Goal: Task Accomplishment & Management: Complete application form

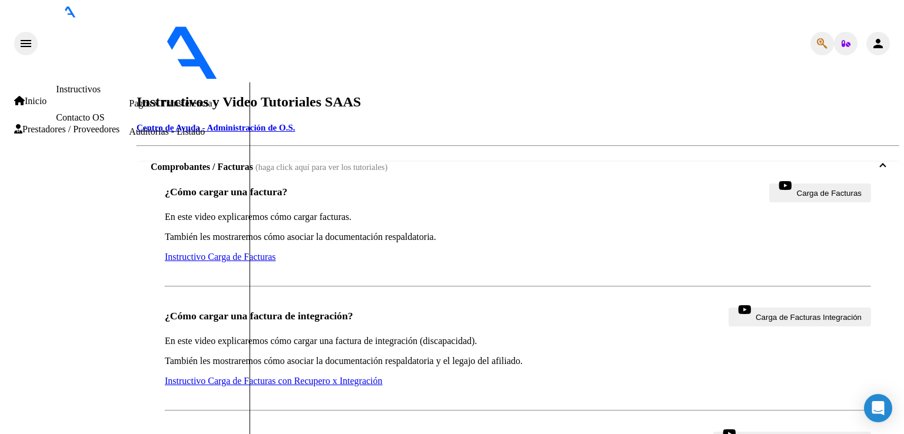
click at [55, 130] on span "Prestadores / Proveedores" at bounding box center [66, 129] width 105 height 11
click at [129, 52] on link "Facturas - Listado/Carga" at bounding box center [175, 47] width 93 height 10
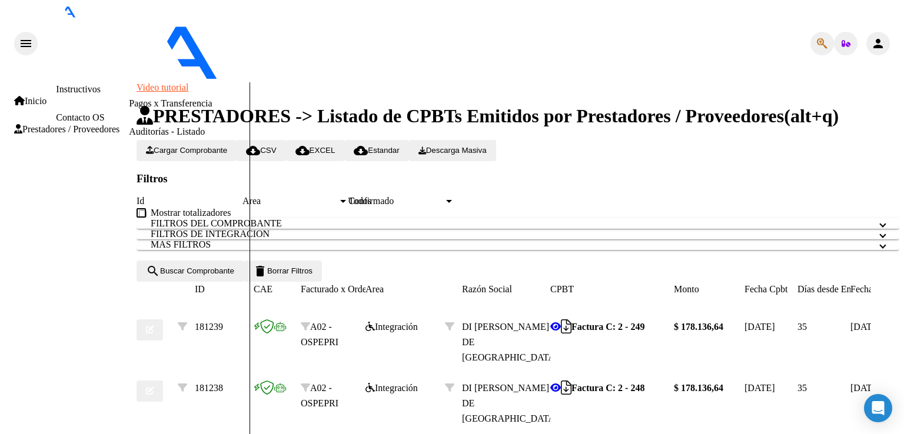
scroll to position [350, 0]
type input "$ 0,00"
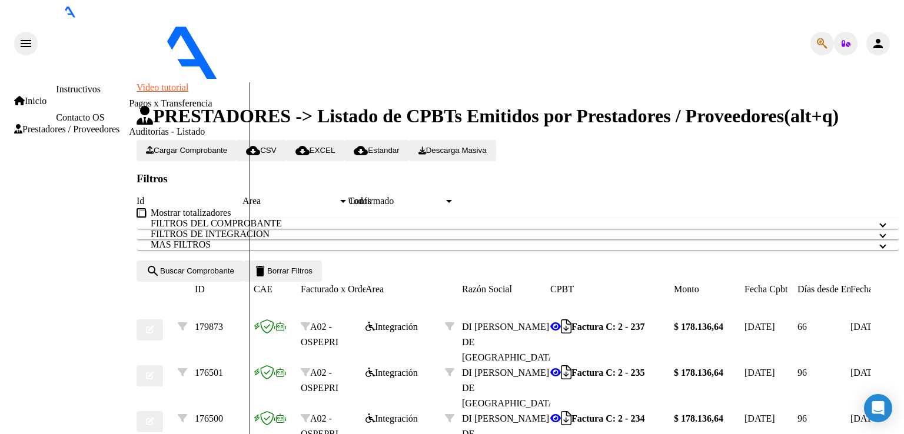
scroll to position [350, 0]
click at [154, 372] on icon "button" at bounding box center [150, 376] width 8 height 8
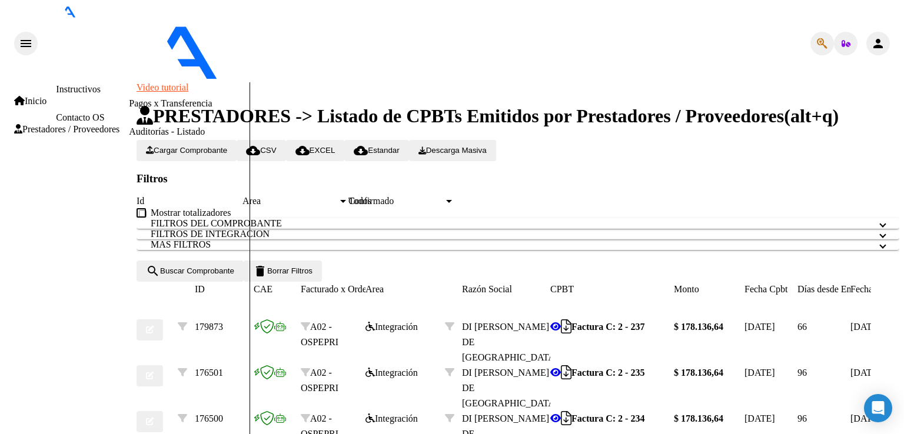
drag, startPoint x: 40, startPoint y: 305, endPoint x: 74, endPoint y: 280, distance: 42.1
type input "$ 0,00"
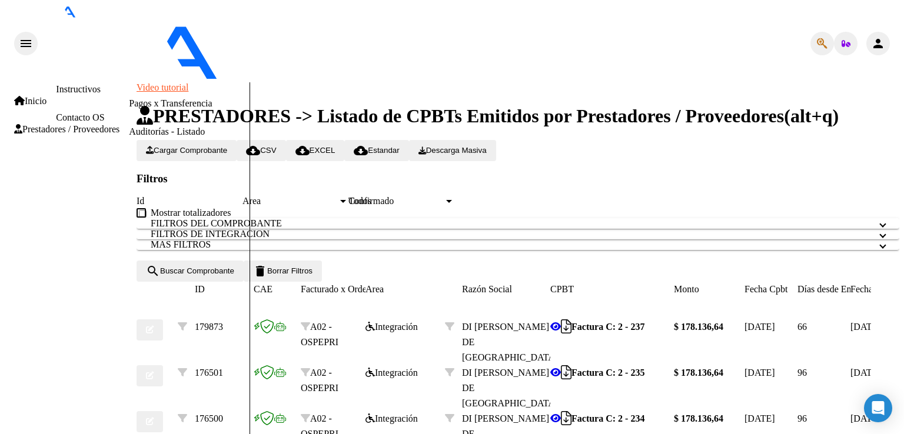
click at [154, 326] on icon "button" at bounding box center [150, 330] width 8 height 8
type input "$ 0,00"
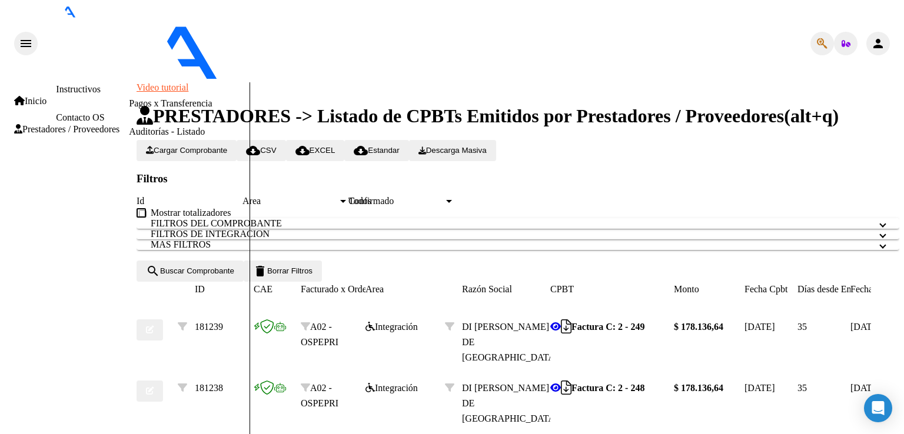
scroll to position [0, 0]
click at [209, 146] on span "Cargar Comprobante" at bounding box center [186, 150] width 81 height 9
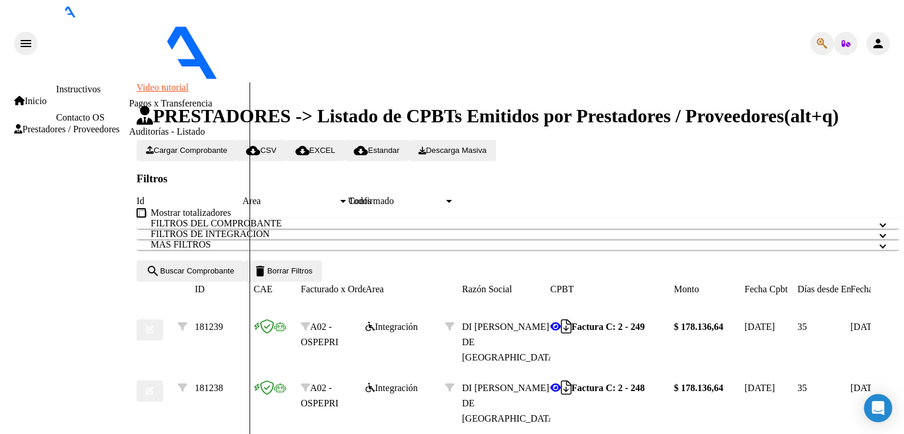
type input "202508"
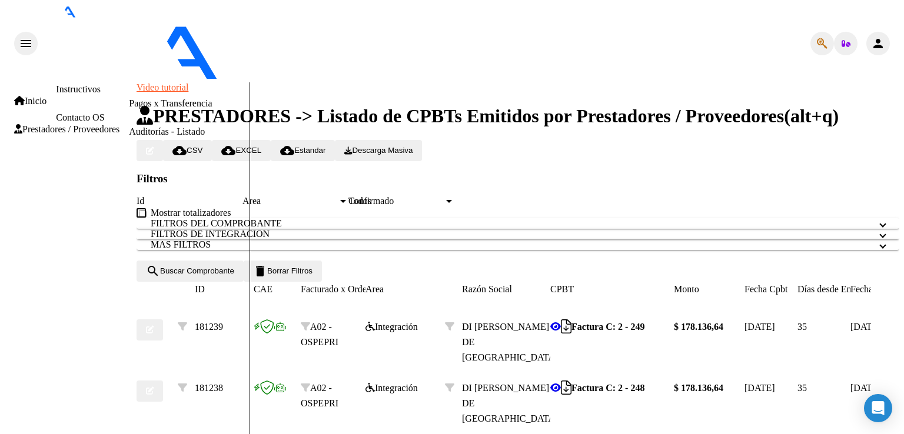
type input "C:\fakepath\[PERSON_NAME] [PERSON_NAME].pdf"
type input "planilla"
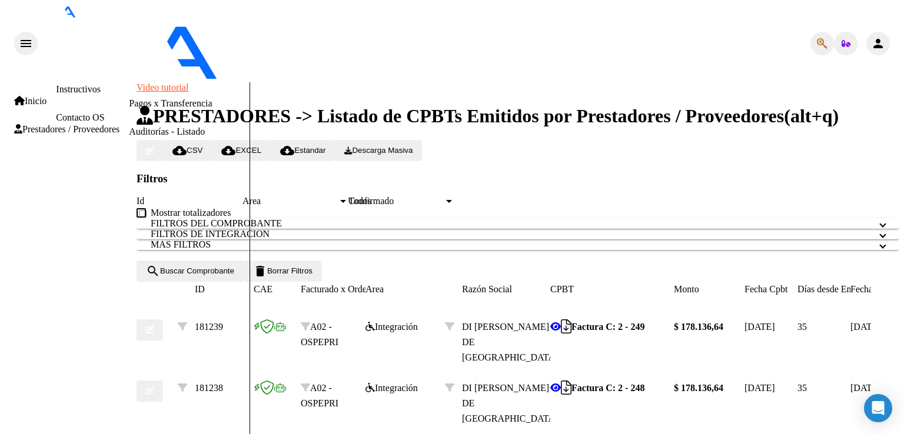
type input "$ 0,00"
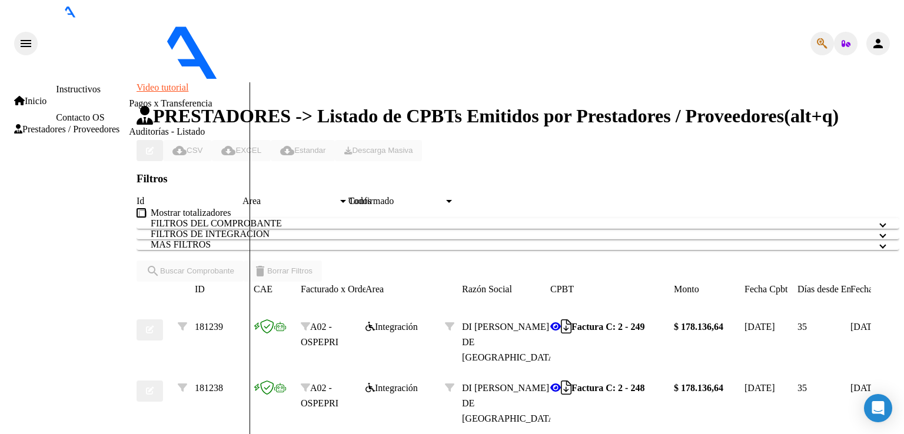
scroll to position [0, 0]
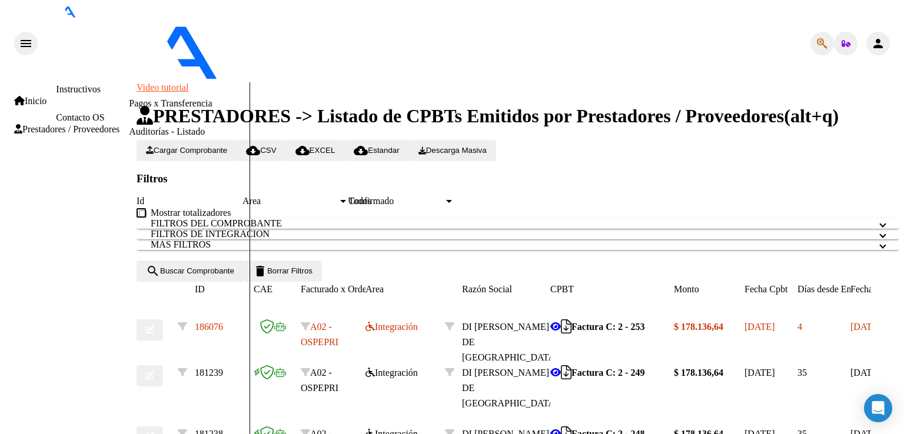
click at [210, 146] on span "Cargar Comprobante" at bounding box center [186, 150] width 81 height 9
type input "202508"
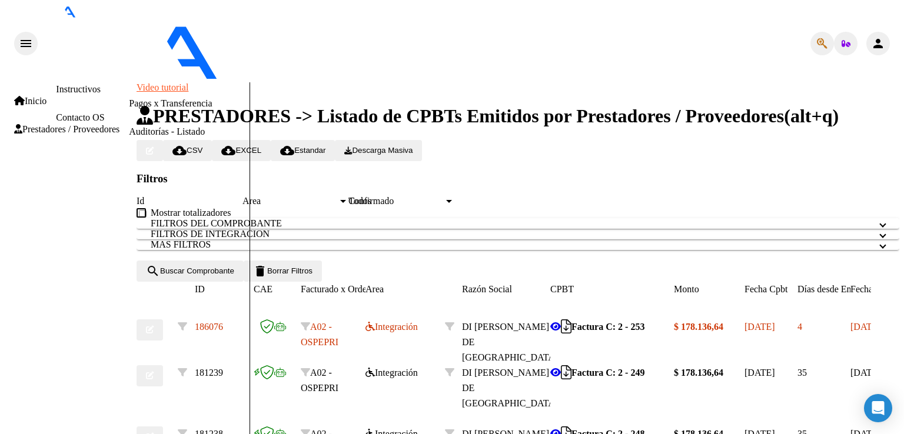
scroll to position [0, 0]
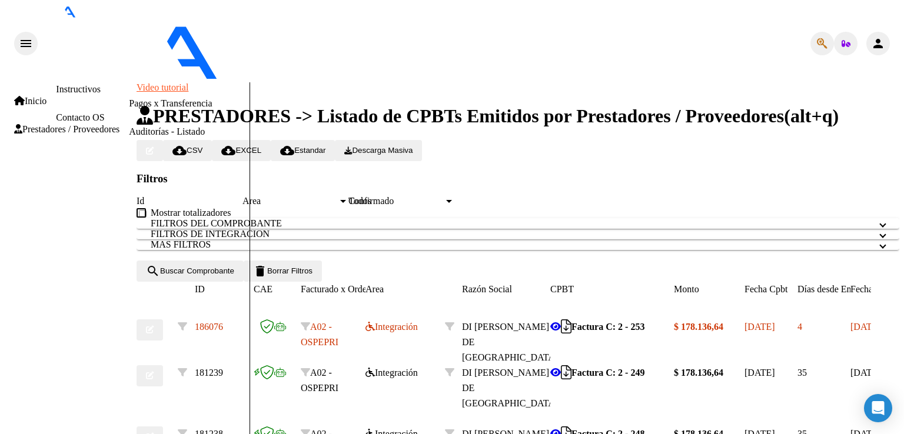
type input "C:\fakepath\[PERSON_NAME].pdf"
type input "planilla"
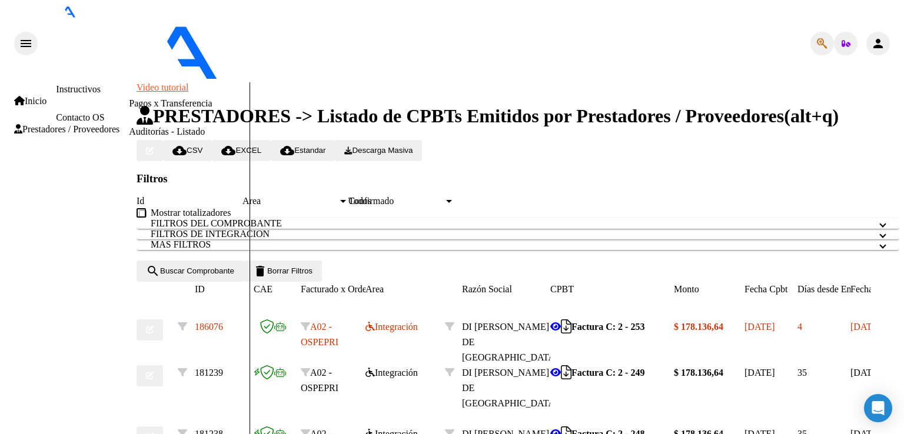
drag, startPoint x: 22, startPoint y: 350, endPoint x: 145, endPoint y: 307, distance: 130.8
type input "$ 0,00"
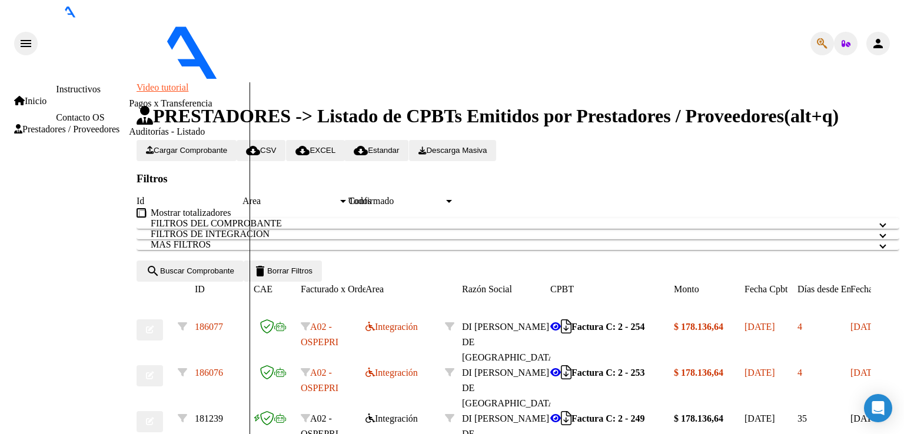
click at [227, 146] on span "Cargar Comprobante" at bounding box center [186, 150] width 81 height 9
type input "202508"
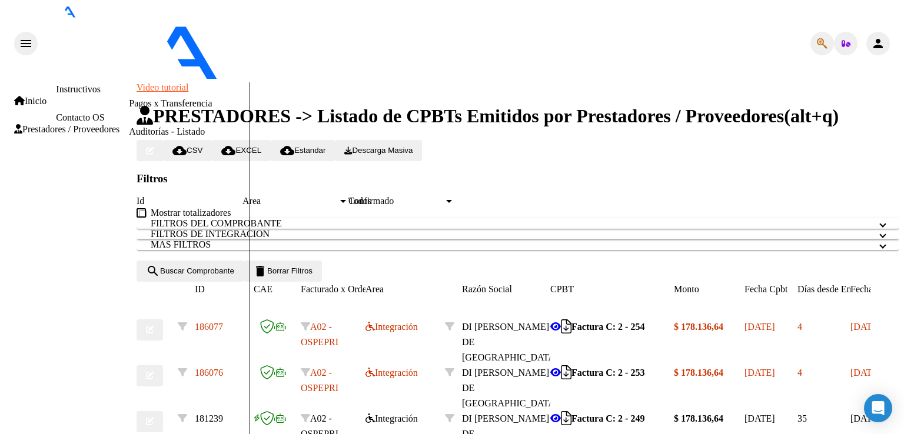
scroll to position [177, 0]
type input "C:\fakepath\[PERSON_NAME].pdf"
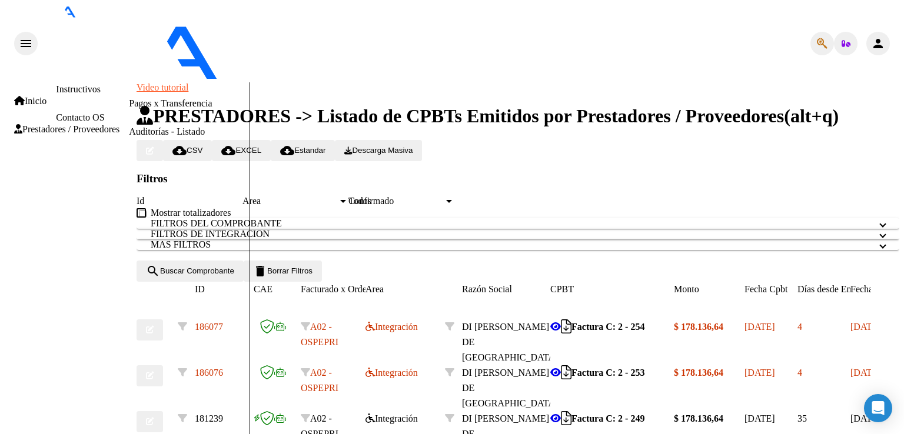
type input "planilla"
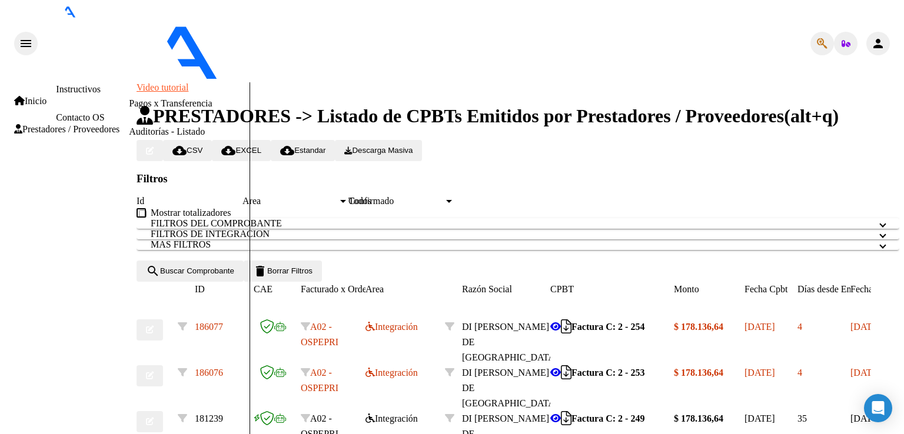
type input "$ 0,00"
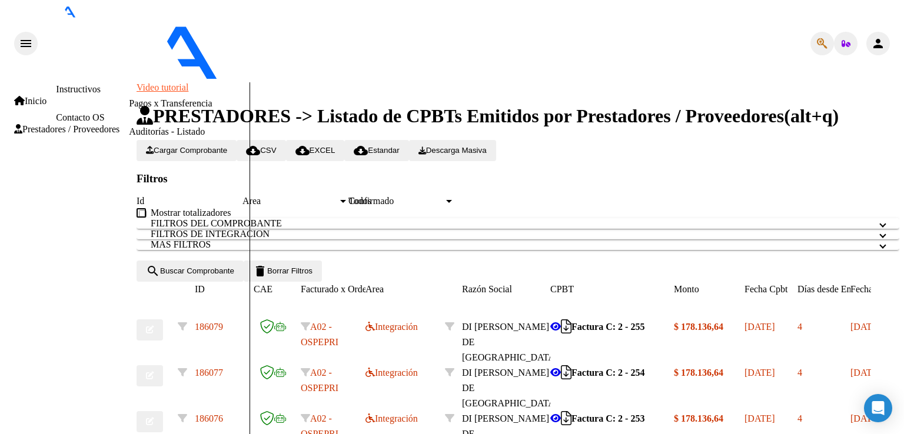
click at [227, 146] on span "Cargar Comprobante" at bounding box center [186, 150] width 81 height 9
type input "202508"
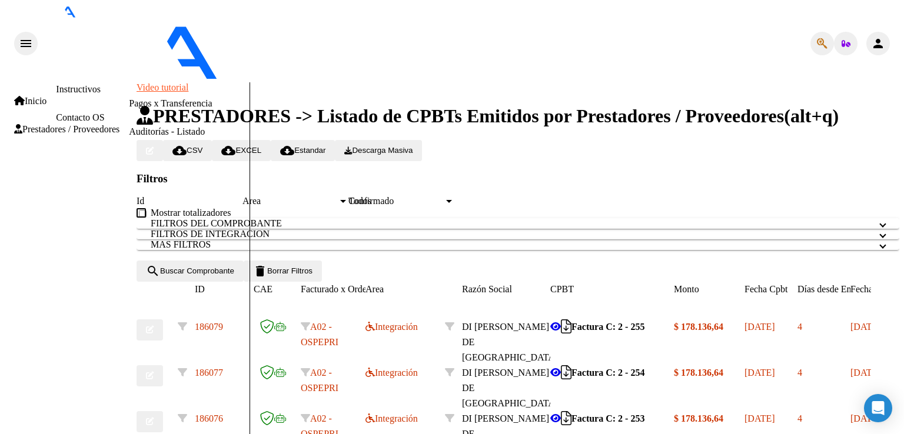
type input "C:\fakepath\[PERSON_NAME] [PERSON_NAME].pdf"
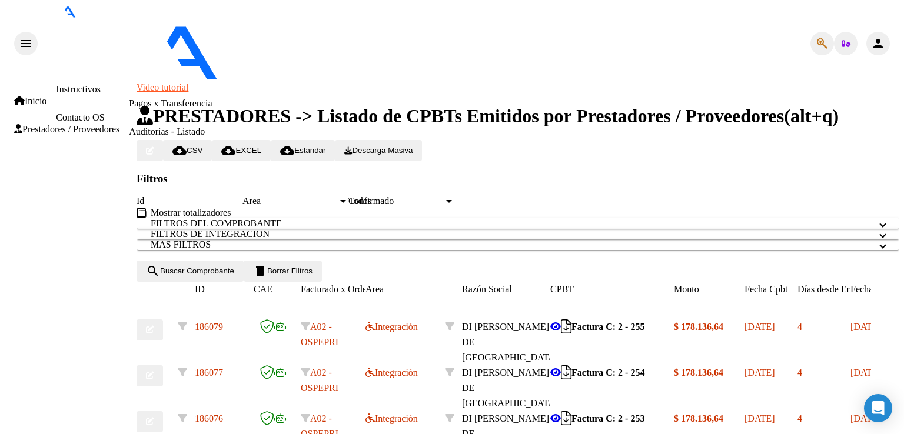
type input "planilla"
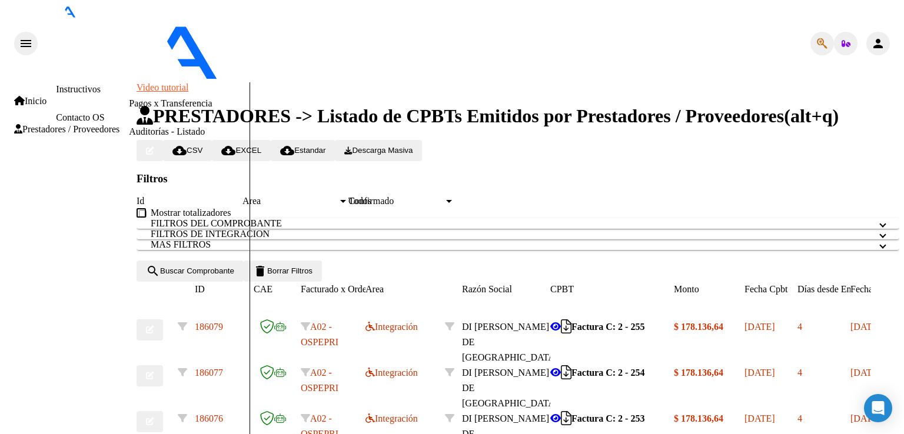
type input "$ 0,00"
click at [218, 146] on span "Cargar Comprobante" at bounding box center [186, 150] width 81 height 9
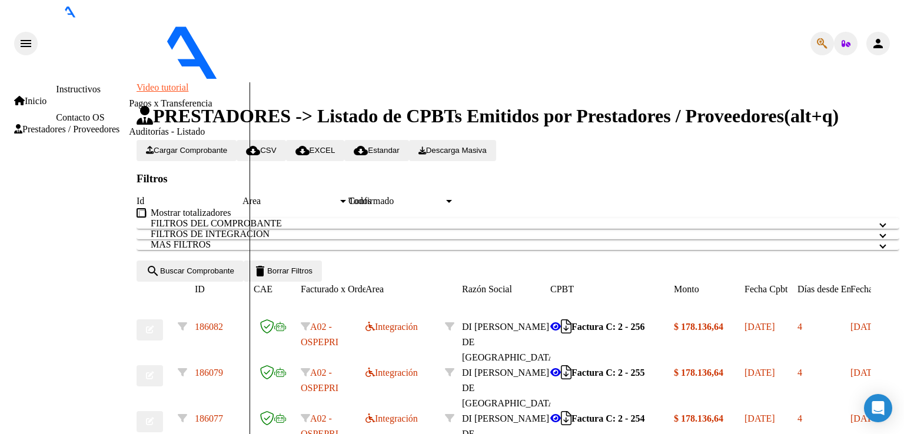
type input "202508"
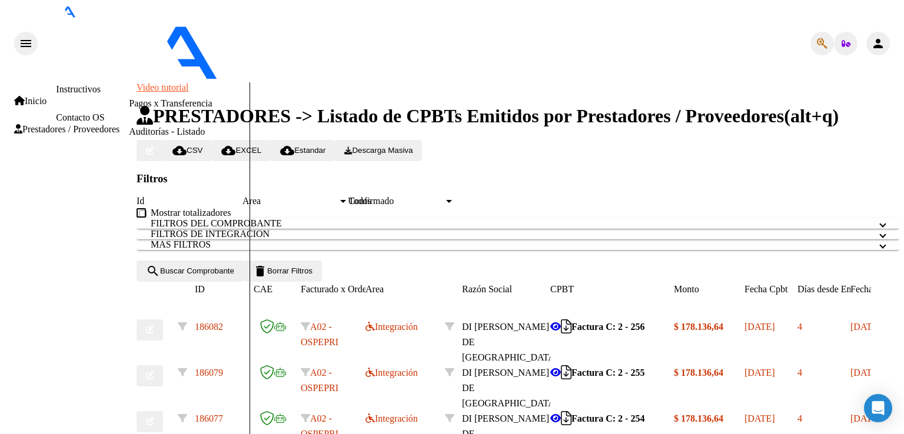
type input "C:\fakepath\[PERSON_NAME] [PERSON_NAME].pdf"
type input "planilla"
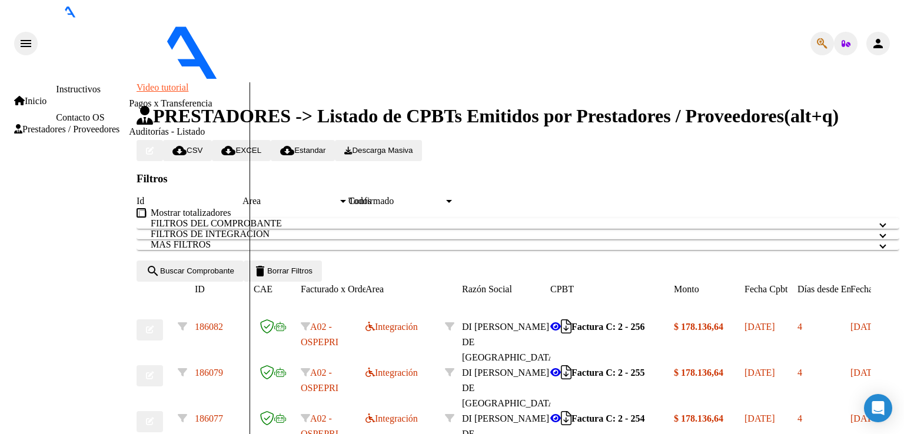
type input "$ 0,00"
click at [208, 146] on span "Cargar Comprobante" at bounding box center [186, 150] width 81 height 9
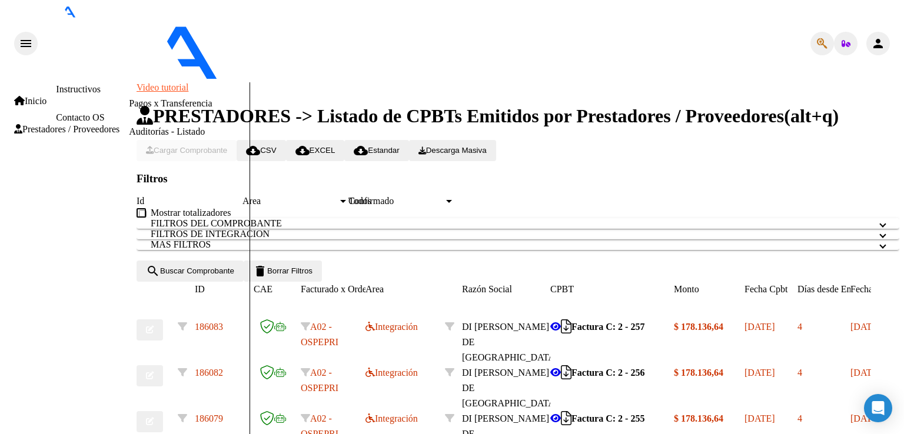
scroll to position [245, 0]
type input "202508"
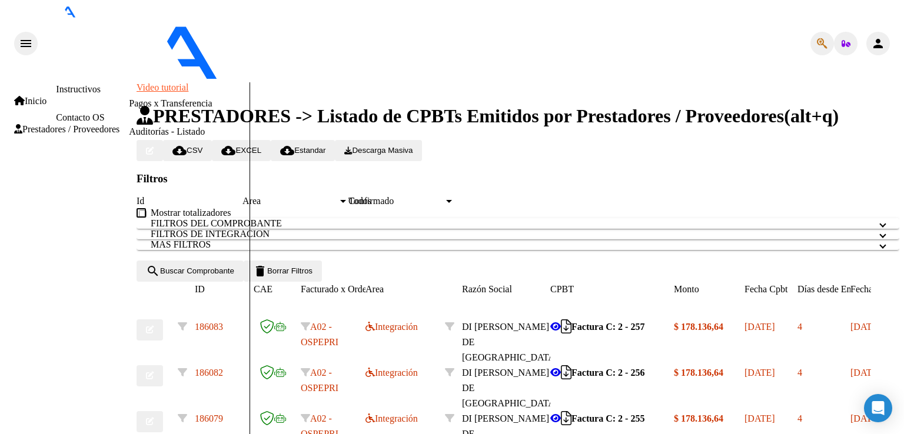
type input "C:\fakepath\[PERSON_NAME].pdf"
type input "planilla"
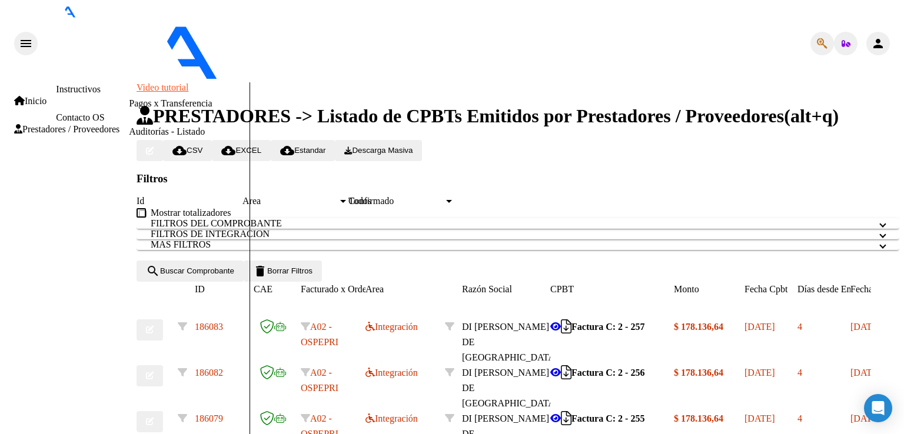
scroll to position [353, 0]
type input "$ 0,00"
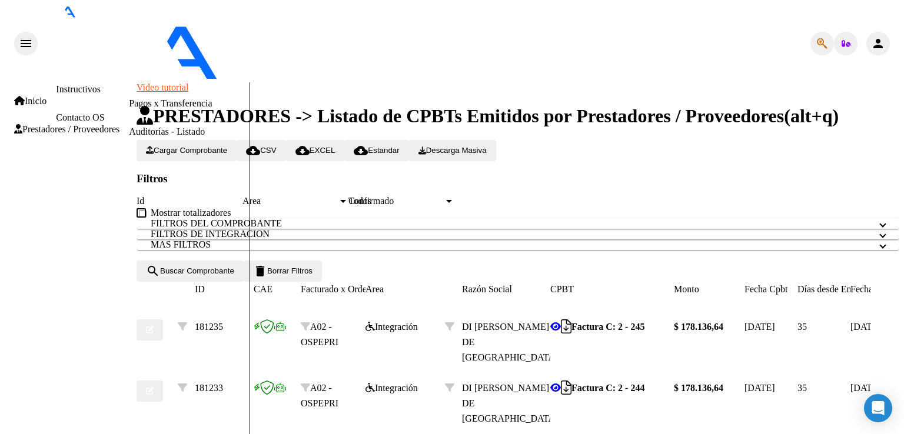
type input "C:\fakepath\CamScanner [DATE] 21.29.pdf"
type input "planilla"
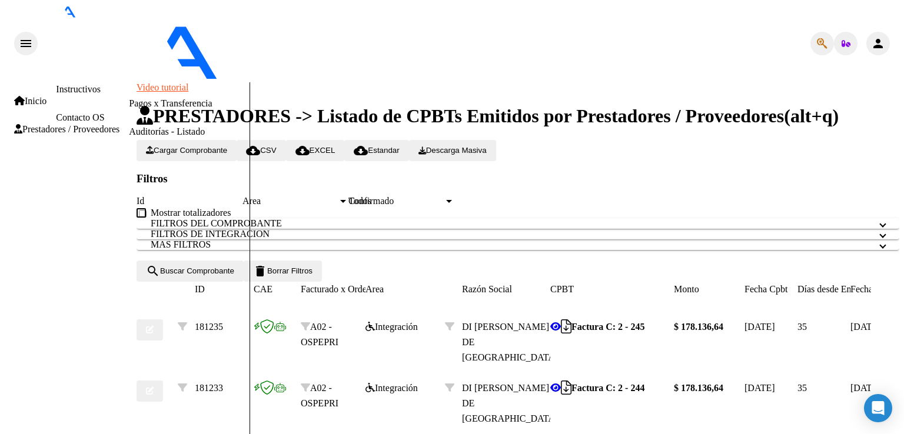
scroll to position [0, 0]
type textarea "Buenas noches se carga planilla faltante saludos"
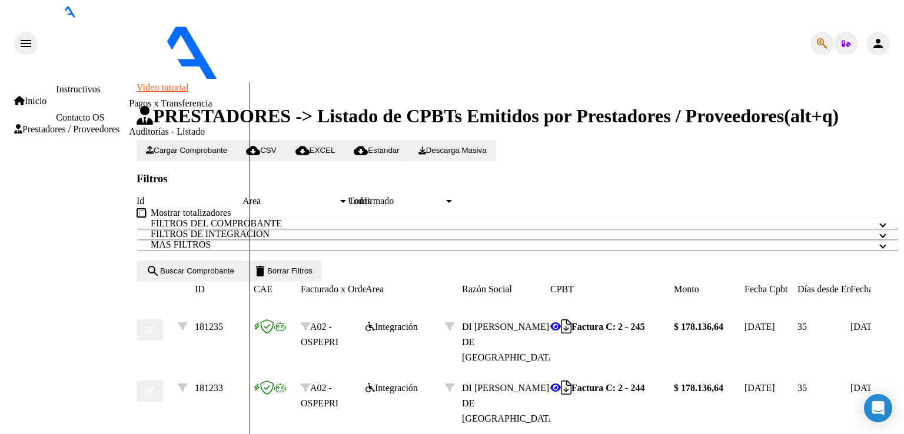
type input "$ 0,00"
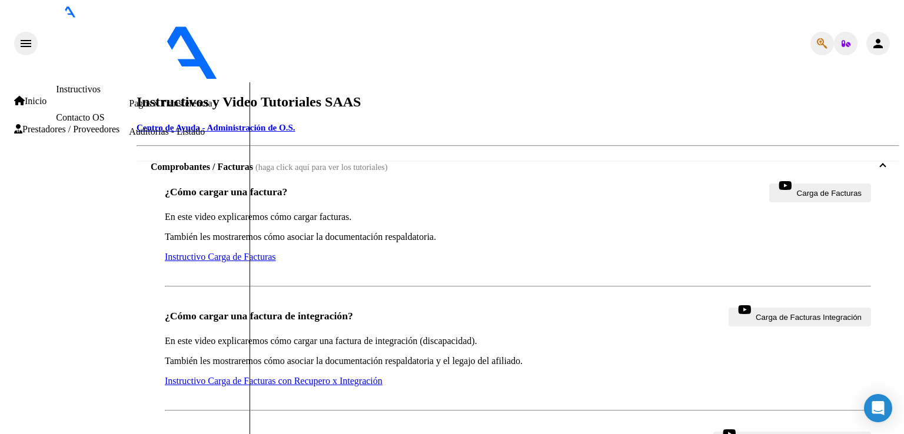
scroll to position [119, 0]
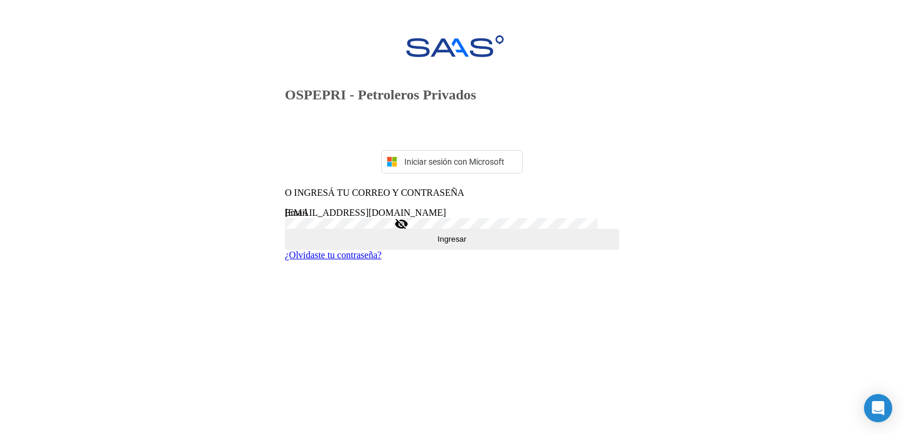
click at [388, 218] on input "[EMAIL_ADDRESS][DOMAIN_NAME]" at bounding box center [452, 213] width 334 height 11
type input "[EMAIL_ADDRESS][DOMAIN_NAME]"
click at [486, 250] on button "Ingresar" at bounding box center [452, 239] width 334 height 21
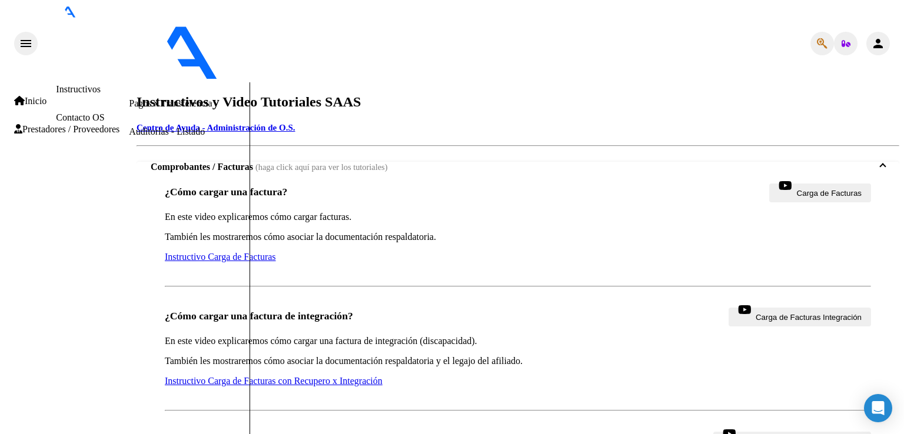
click at [32, 126] on span "Prestadores / Proveedores" at bounding box center [66, 129] width 105 height 11
click at [129, 52] on link "Facturas - Listado/Carga" at bounding box center [175, 47] width 93 height 10
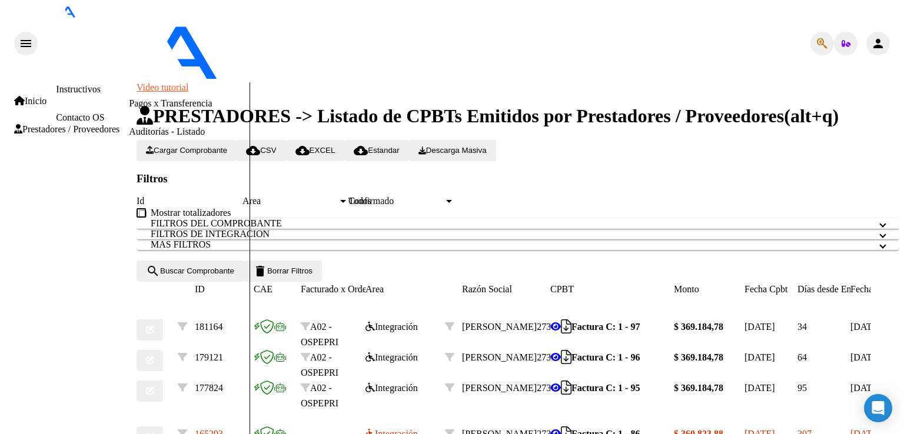
scroll to position [159, 0]
click at [561, 322] on icon at bounding box center [555, 326] width 11 height 9
click at [154, 326] on icon "button" at bounding box center [150, 330] width 8 height 8
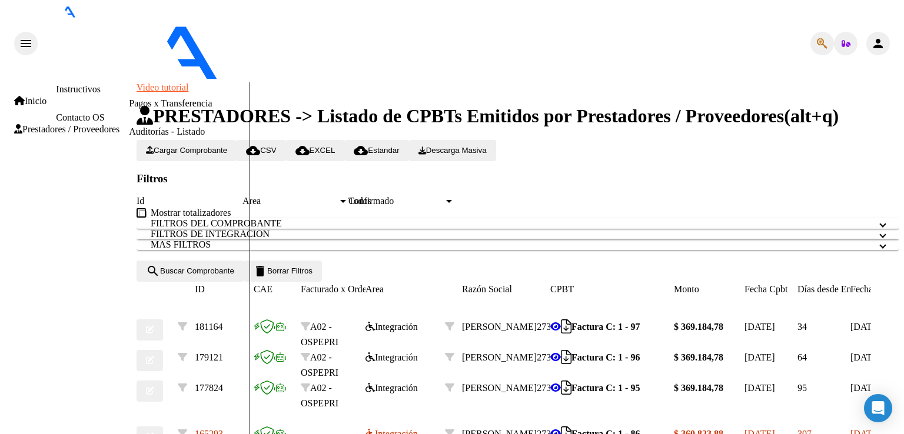
type input "$ 0,00"
click at [161, 350] on button "button" at bounding box center [149, 360] width 26 height 21
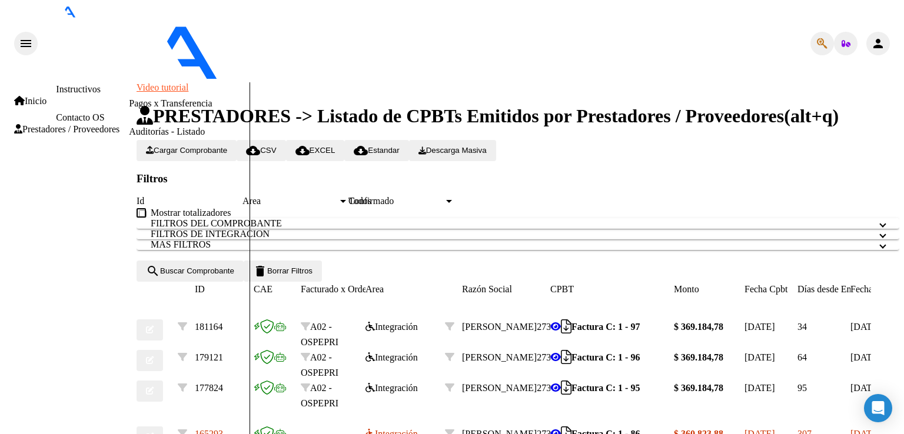
drag, startPoint x: 18, startPoint y: 318, endPoint x: 82, endPoint y: 278, distance: 74.8
type input "$ 0,00"
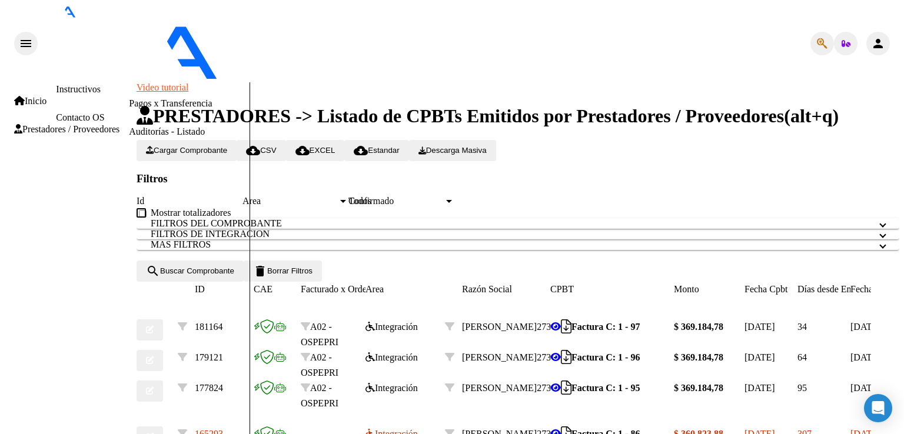
click at [227, 146] on span "Cargar Comprobante" at bounding box center [186, 150] width 81 height 9
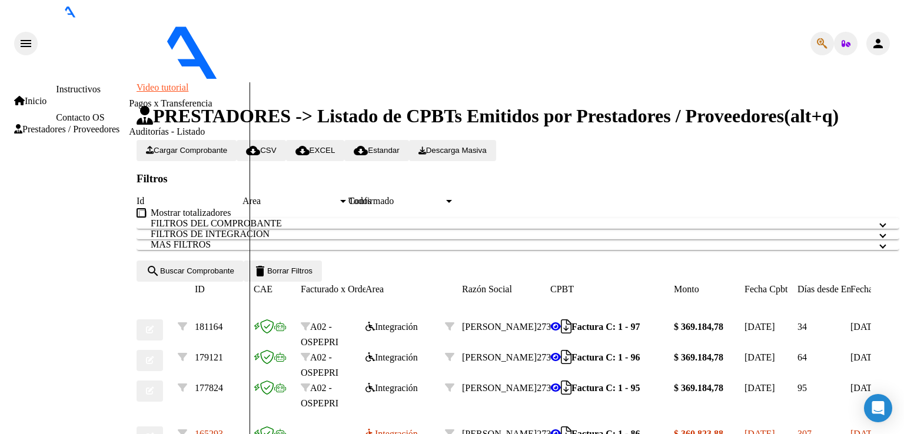
type input "202508"
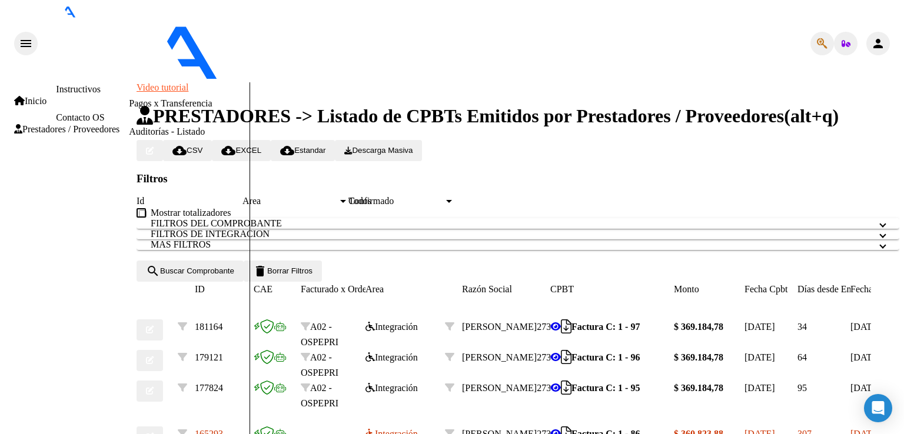
scroll to position [118, 0]
type input "C:\fakepath\PDF_Reader_ImageToPDF_20250905_210144.pdf"
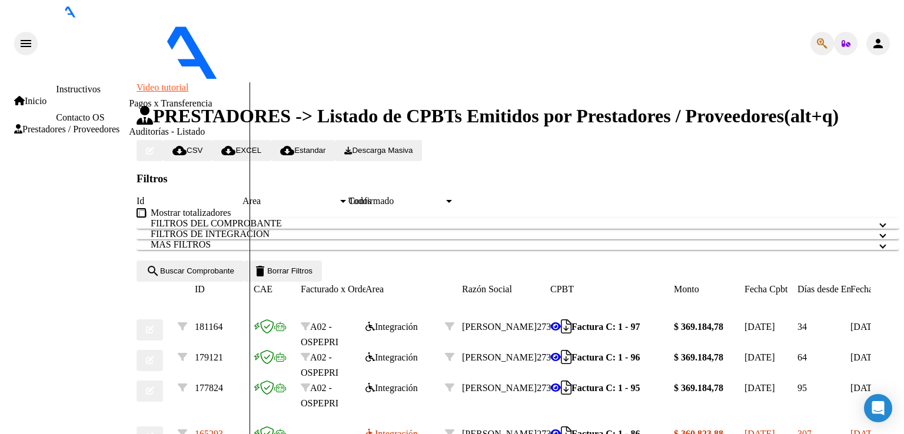
type input "planilla"
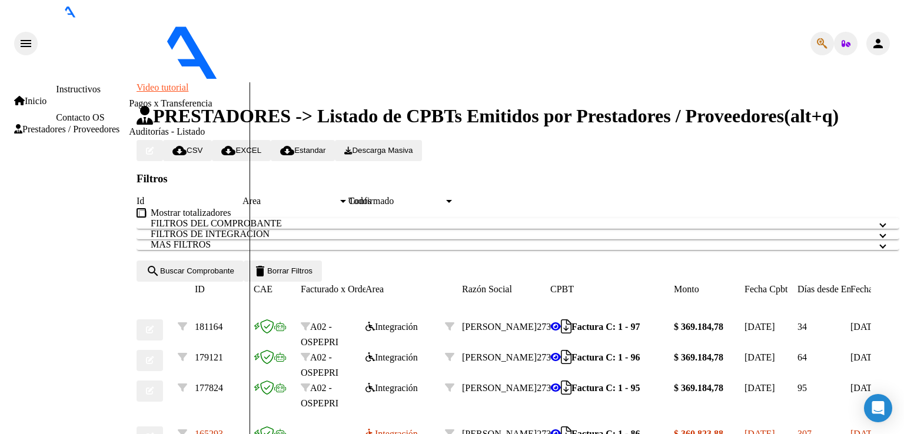
type input "$ 0,00"
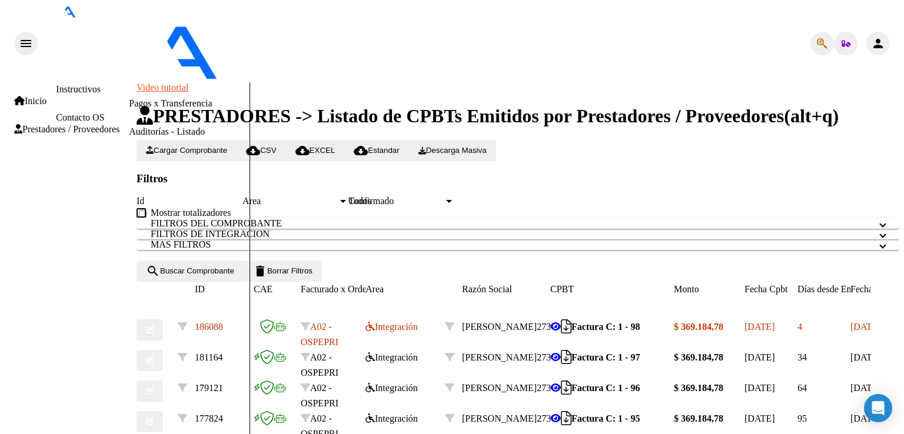
scroll to position [0, 0]
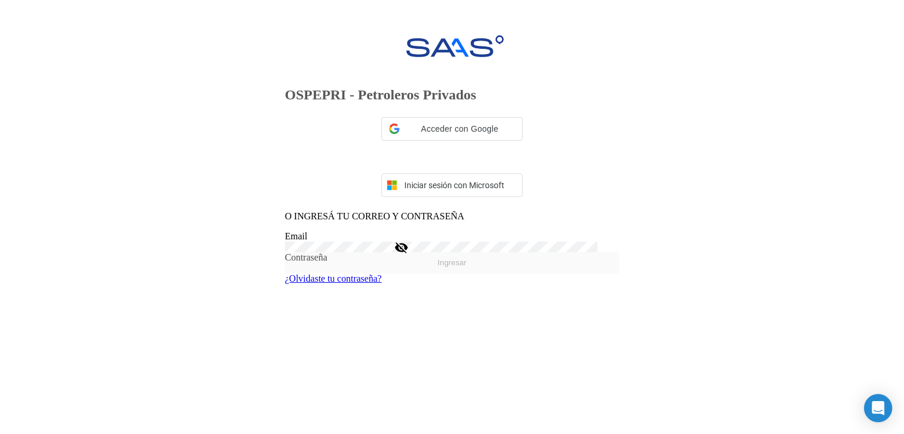
type input "[EMAIL_ADDRESS][DOMAIN_NAME]"
